Goal: Transaction & Acquisition: Book appointment/travel/reservation

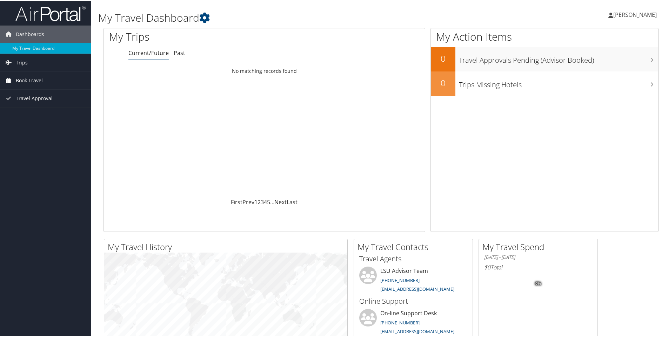
click at [28, 86] on span "Book Travel" at bounding box center [29, 80] width 27 height 18
click at [43, 93] on link "Approval Request (Beta)" at bounding box center [45, 94] width 91 height 11
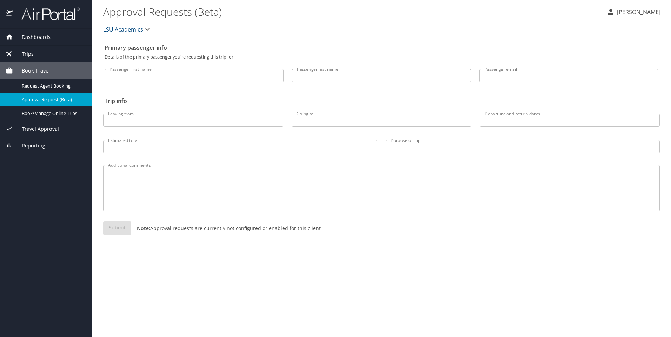
drag, startPoint x: 297, startPoint y: 30, endPoint x: 221, endPoint y: 32, distance: 76.5
click at [221, 32] on div "LSU Academics" at bounding box center [381, 29] width 565 height 22
click at [53, 117] on div "Book/Manage Online Trips" at bounding box center [46, 113] width 81 height 8
